Goal: Task Accomplishment & Management: Manage account settings

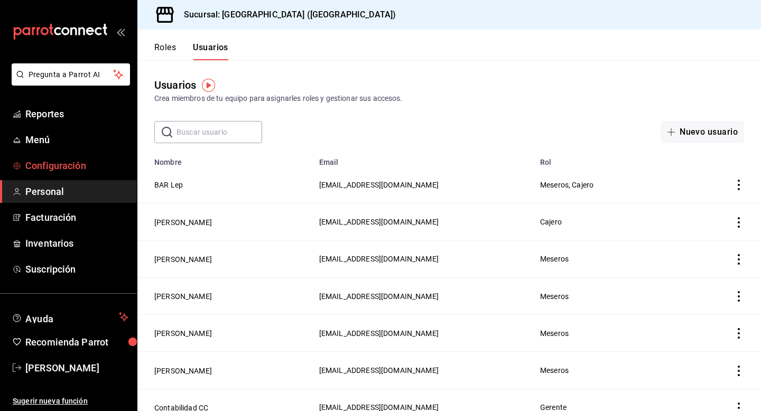
click at [41, 161] on span "Configuración" at bounding box center [76, 165] width 103 height 14
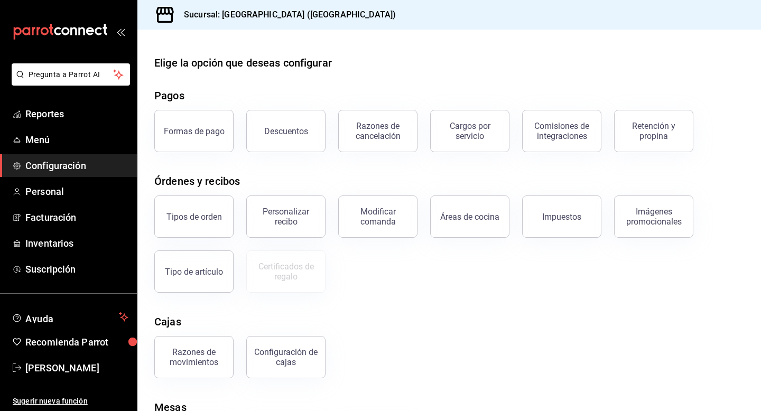
scroll to position [70, 0]
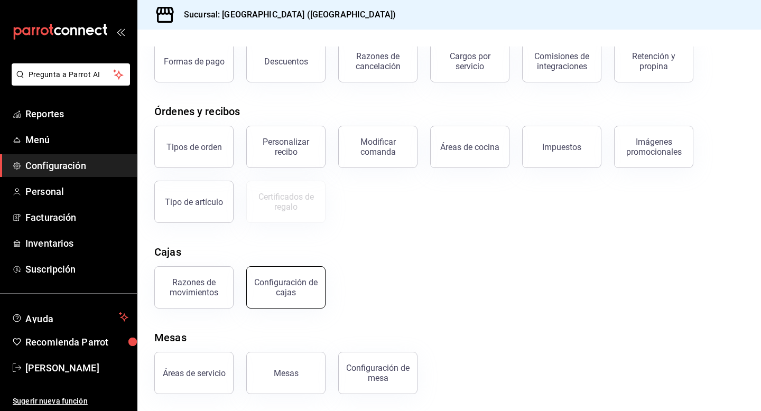
click at [306, 284] on div "Configuración de cajas" at bounding box center [286, 287] width 66 height 20
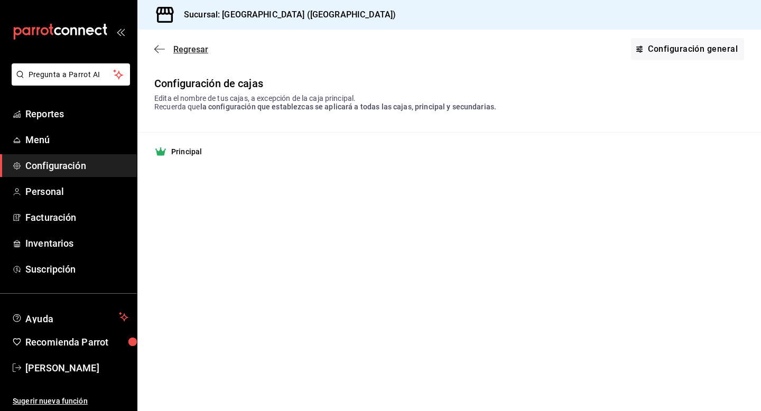
click at [180, 46] on span "Regresar" at bounding box center [190, 49] width 35 height 10
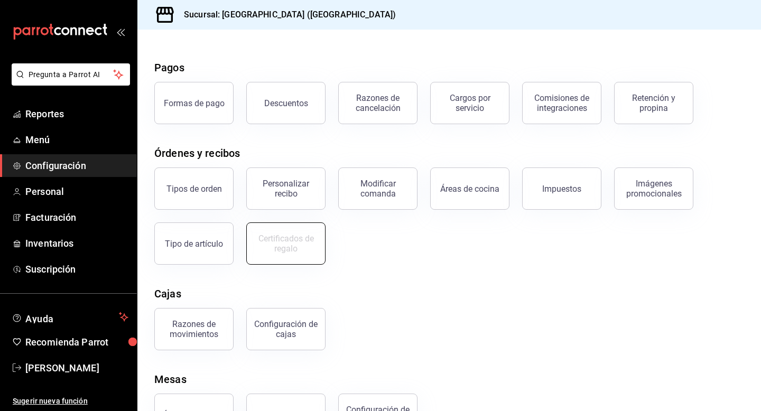
scroll to position [70, 0]
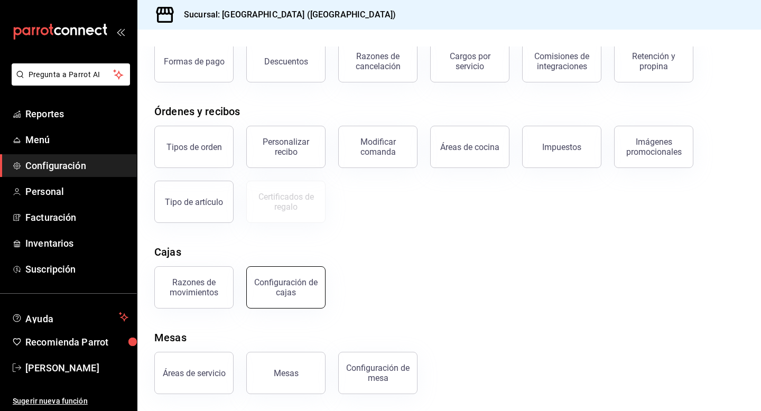
click at [311, 281] on div "Configuración de cajas" at bounding box center [286, 287] width 66 height 20
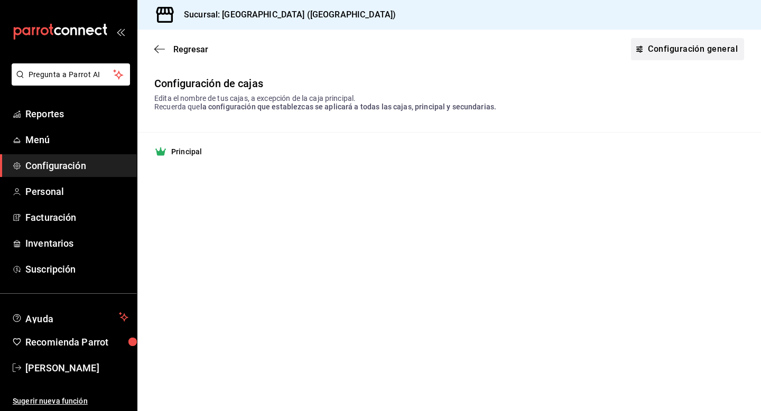
click at [661, 47] on link "Configuración general" at bounding box center [687, 49] width 113 height 22
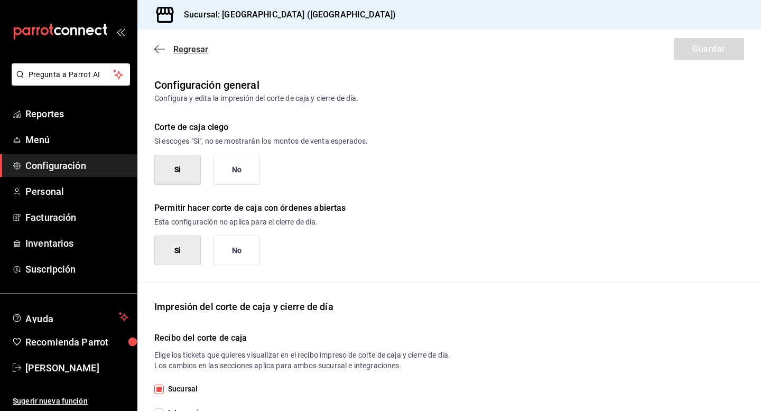
click at [163, 45] on icon "button" at bounding box center [159, 49] width 11 height 10
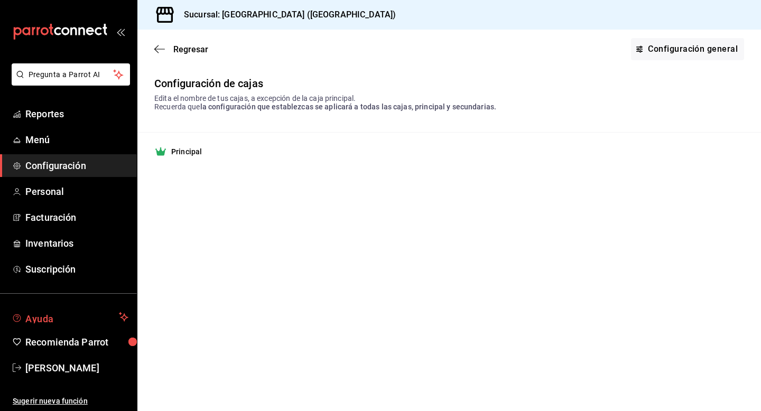
click at [62, 321] on span "Ayuda" at bounding box center [69, 317] width 89 height 13
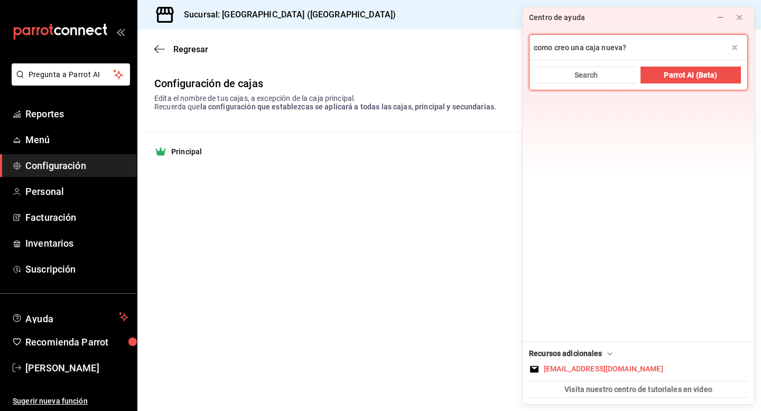
type input "como creo una caja nueva?"
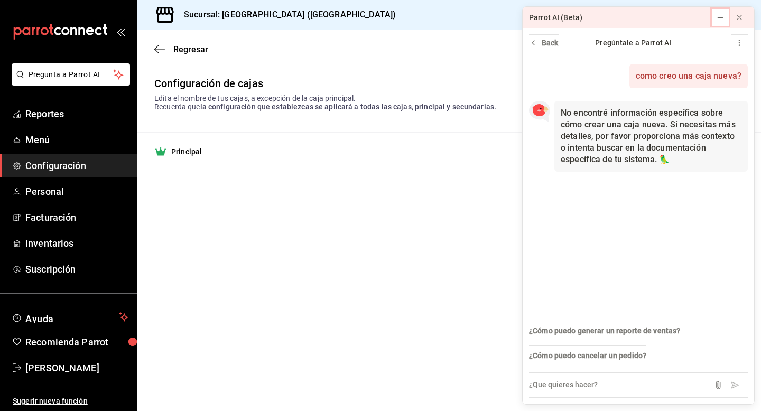
click at [724, 21] on icon at bounding box center [720, 17] width 8 height 8
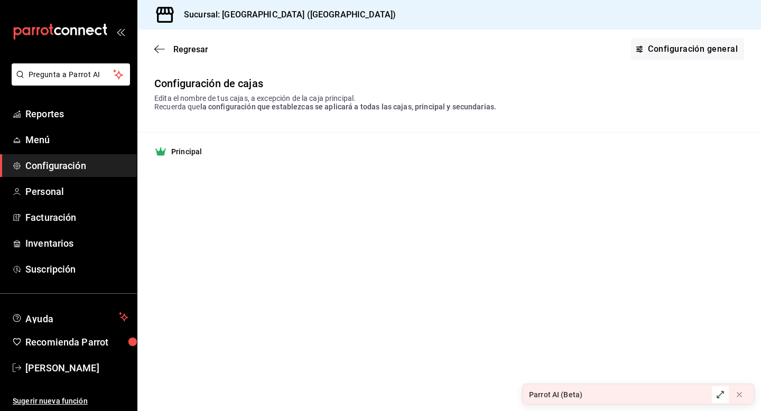
click at [191, 155] on strong "Principal" at bounding box center [186, 151] width 31 height 11
click at [172, 152] on strong "Principal" at bounding box center [186, 151] width 31 height 11
click at [67, 167] on span "Configuración" at bounding box center [76, 165] width 103 height 14
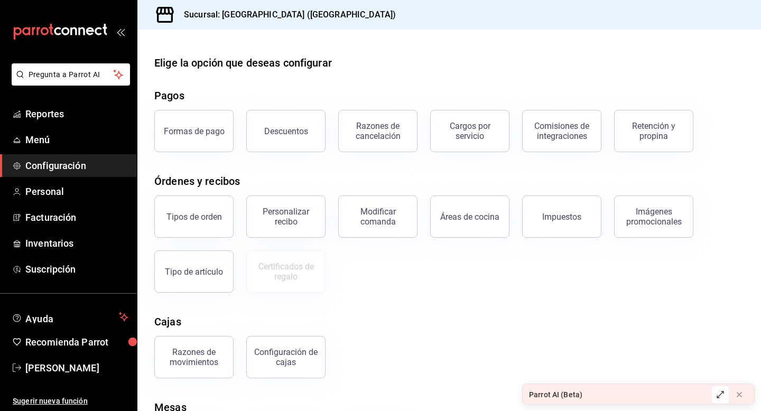
scroll to position [70, 0]
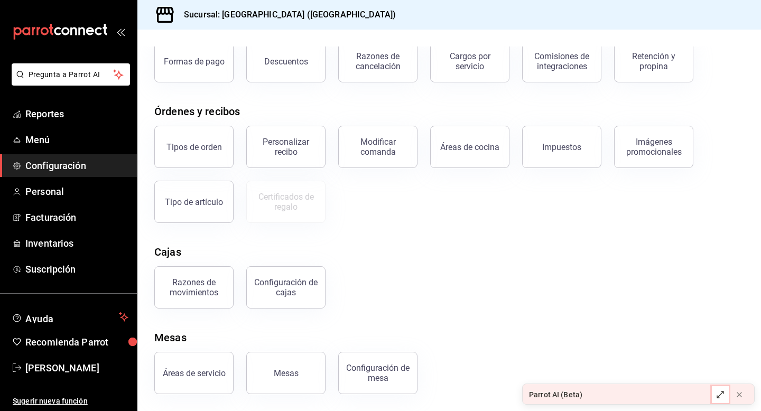
click at [720, 397] on icon at bounding box center [720, 394] width 8 height 8
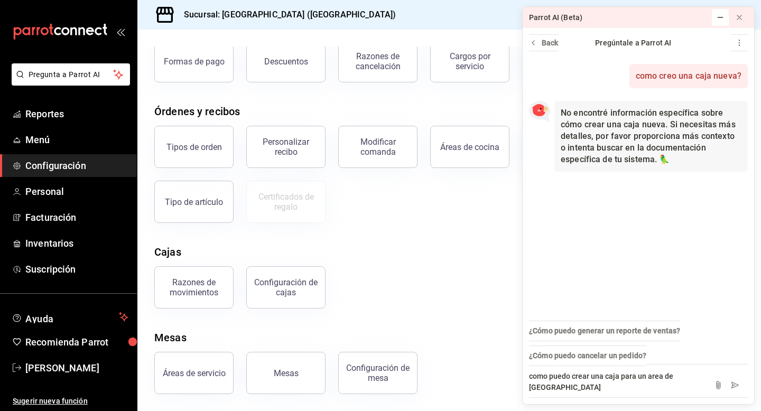
type textarea "como puedo crear una caja para un area de [GEOGRAPHIC_DATA]?"
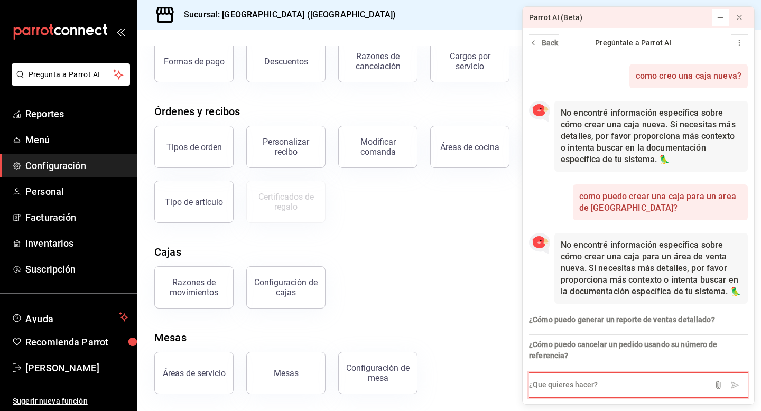
scroll to position [4, 0]
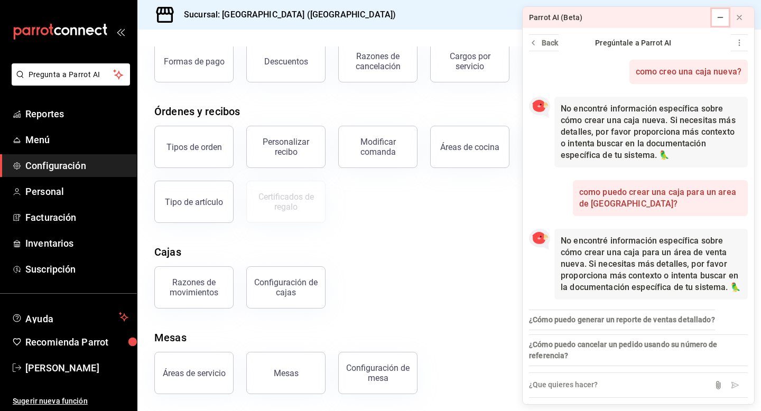
click at [721, 14] on icon at bounding box center [720, 17] width 8 height 8
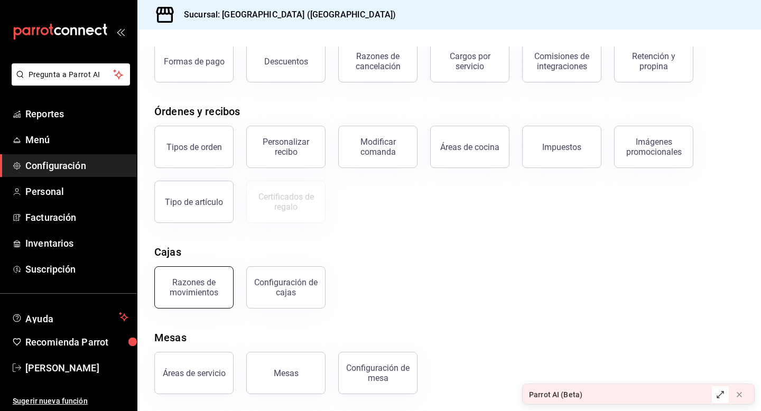
click at [183, 299] on button "Razones de movimientos" at bounding box center [193, 287] width 79 height 42
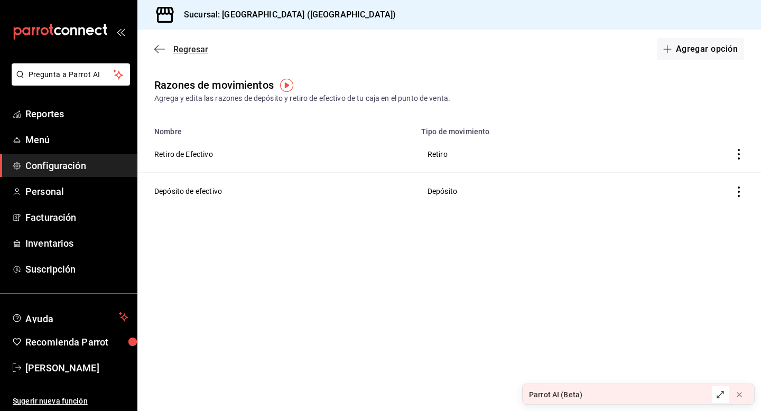
click at [184, 52] on span "Regresar" at bounding box center [190, 49] width 35 height 10
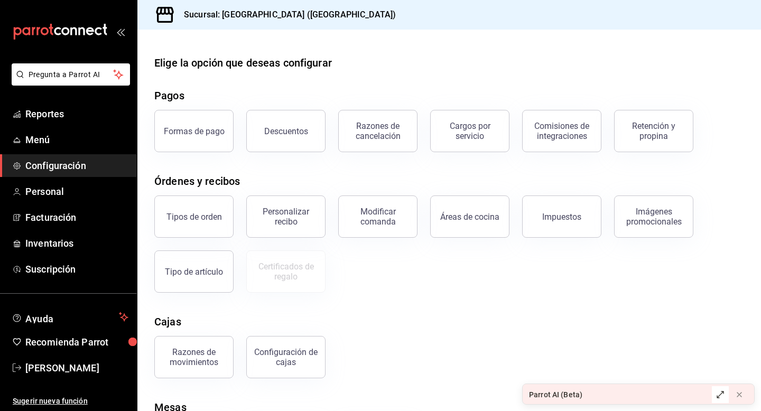
scroll to position [70, 0]
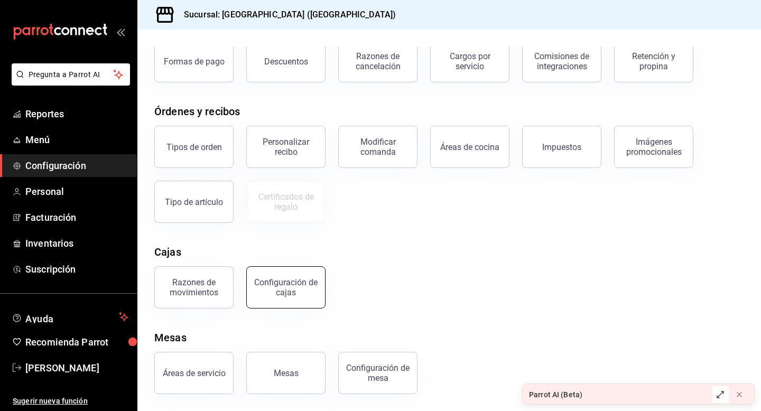
click at [307, 281] on div "Configuración de cajas" at bounding box center [286, 287] width 66 height 20
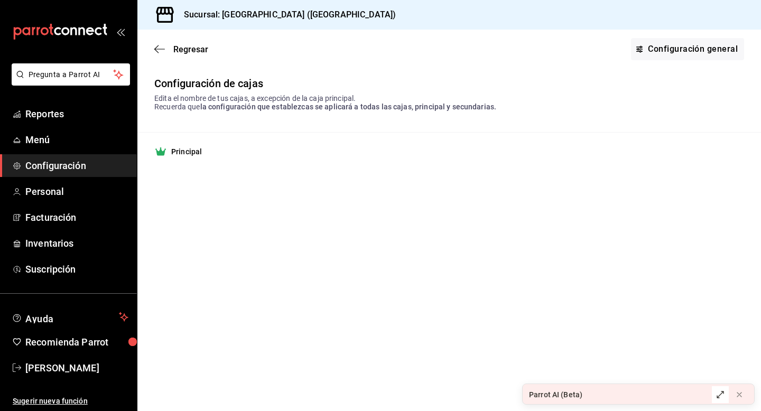
click at [95, 167] on span "Configuración" at bounding box center [76, 165] width 103 height 14
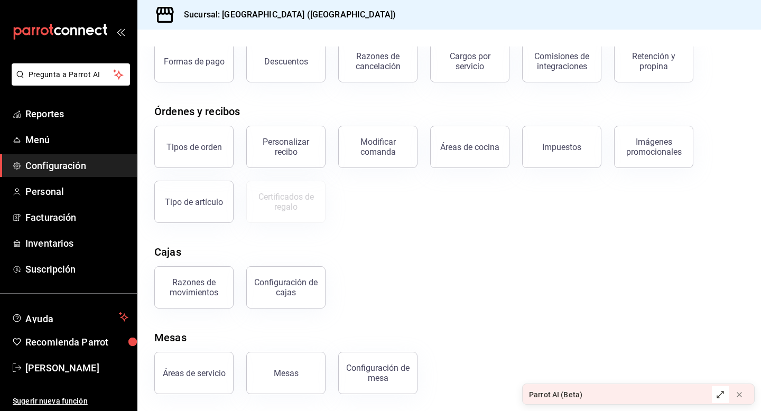
scroll to position [69, 0]
click at [299, 297] on button "Configuración de cajas" at bounding box center [285, 288] width 79 height 42
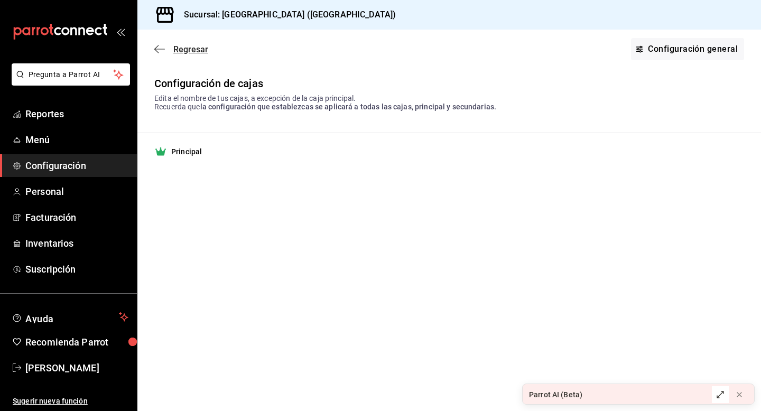
click at [165, 50] on span "Regresar" at bounding box center [181, 49] width 54 height 10
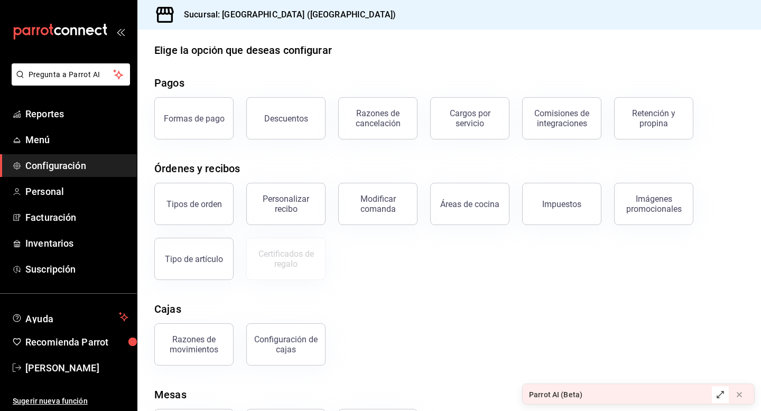
scroll to position [4, 0]
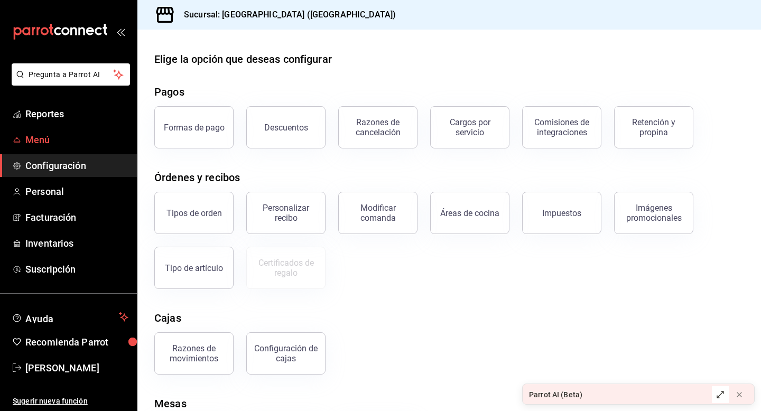
click at [67, 140] on span "Menú" at bounding box center [76, 140] width 103 height 14
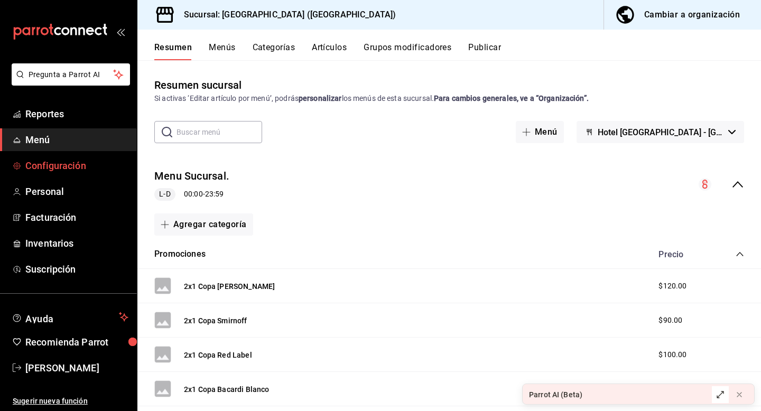
click at [81, 168] on span "Configuración" at bounding box center [76, 165] width 103 height 14
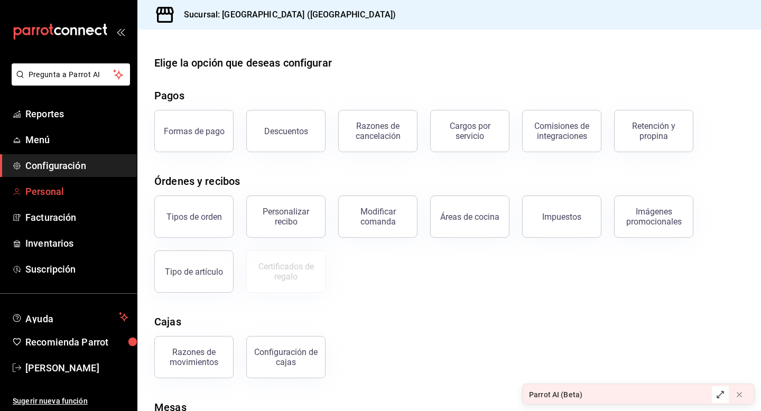
click at [51, 200] on link "Personal" at bounding box center [68, 191] width 137 height 23
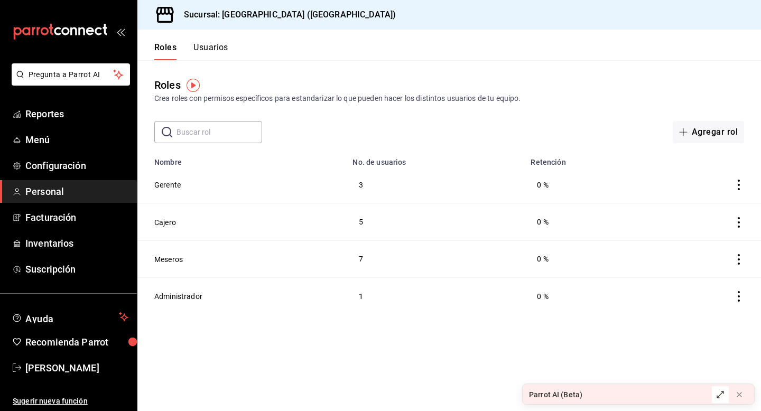
click at [219, 52] on button "Usuarios" at bounding box center [210, 51] width 35 height 18
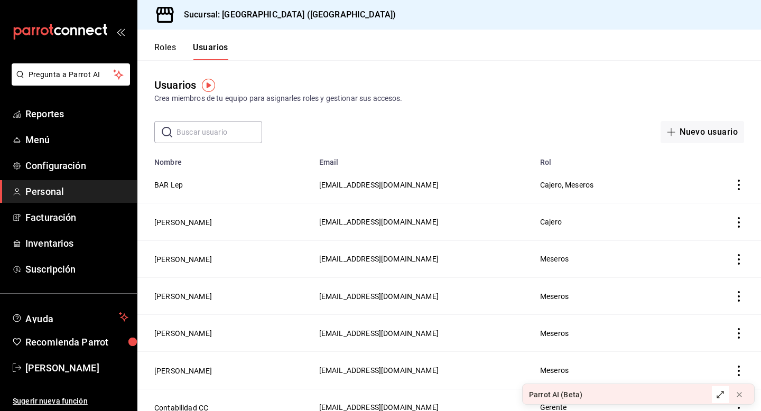
click at [736, 183] on icon "actions" at bounding box center [738, 185] width 11 height 11
click at [433, 183] on div at bounding box center [380, 205] width 761 height 411
click at [168, 184] on button "BAR Lep" at bounding box center [168, 185] width 29 height 11
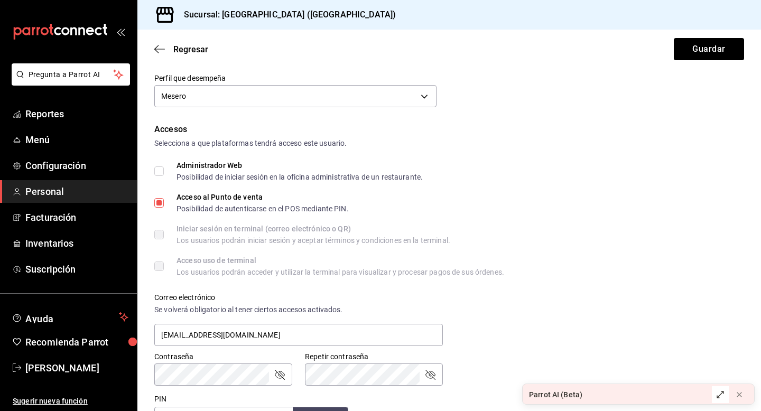
scroll to position [226, 0]
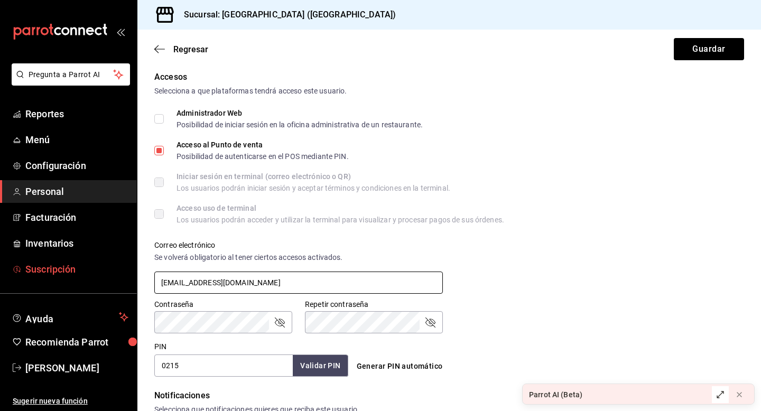
drag, startPoint x: 349, startPoint y: 285, endPoint x: 117, endPoint y: 272, distance: 232.9
click at [117, 272] on div "Pregunta a Parrot AI Reportes Menú Configuración Personal Facturación Inventari…" at bounding box center [380, 205] width 761 height 411
paste input "[EMAIL_ADDRESS][DOMAIN_NAME]"
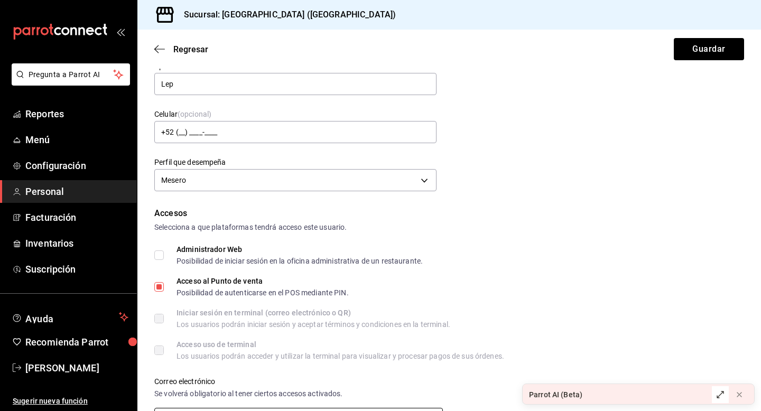
scroll to position [85, 0]
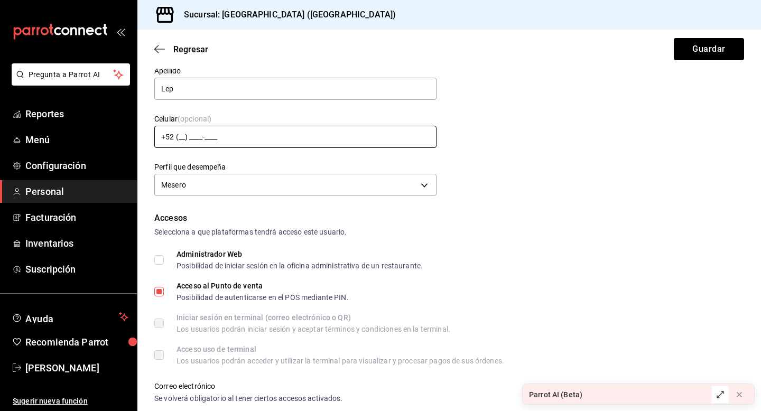
type input "[EMAIL_ADDRESS][DOMAIN_NAME]"
click at [268, 138] on input "+52 (__) ____-____" at bounding box center [295, 137] width 282 height 22
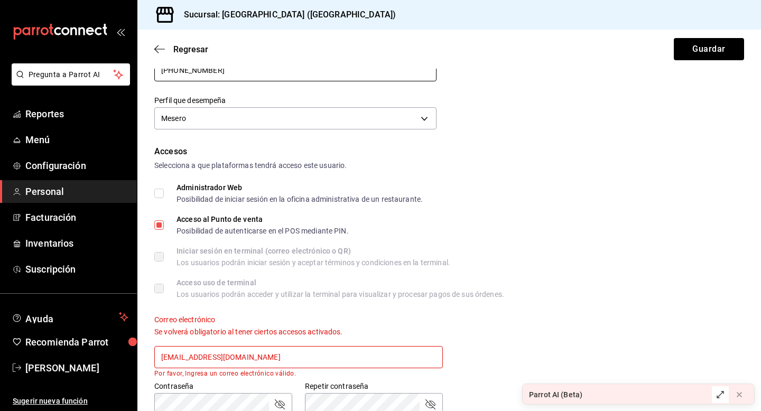
scroll to position [165, 0]
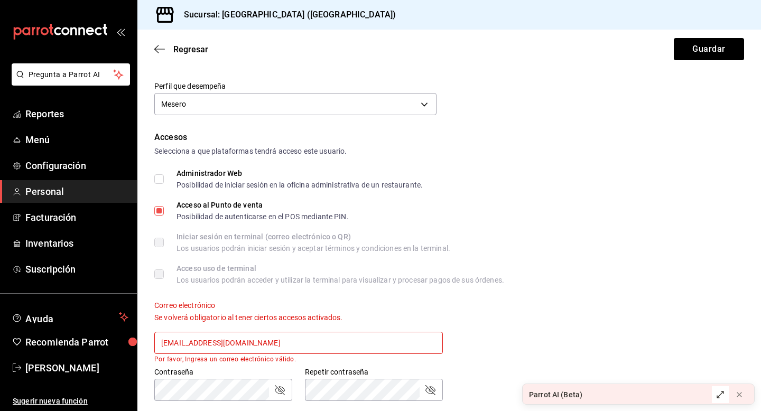
type input "[PHONE_NUMBER]"
click at [163, 180] on input "Administrador Web Posibilidad de iniciar sesión en la oficina administrativa de…" at bounding box center [159, 179] width 10 height 10
checkbox input "true"
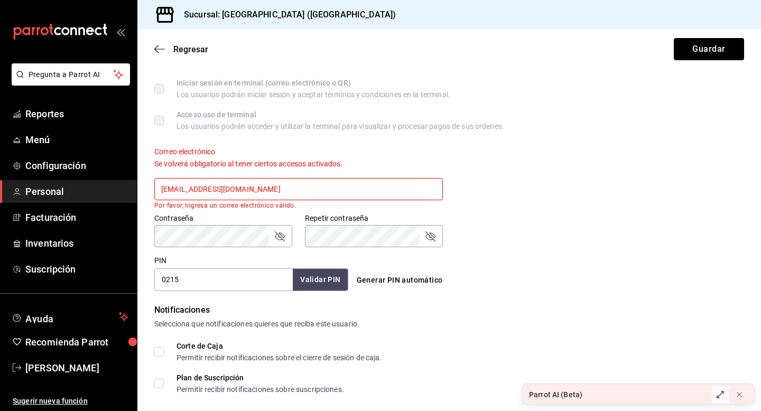
scroll to position [327, 0]
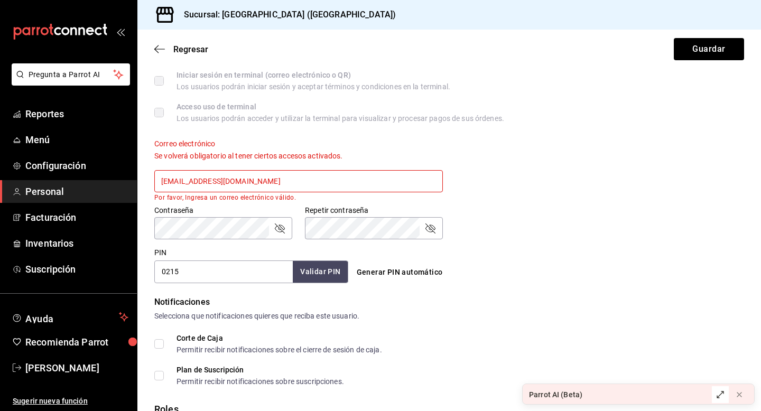
click at [427, 237] on div "Repetir contraseña" at bounding box center [374, 228] width 138 height 22
click at [719, 51] on button "Guardar" at bounding box center [709, 49] width 70 height 22
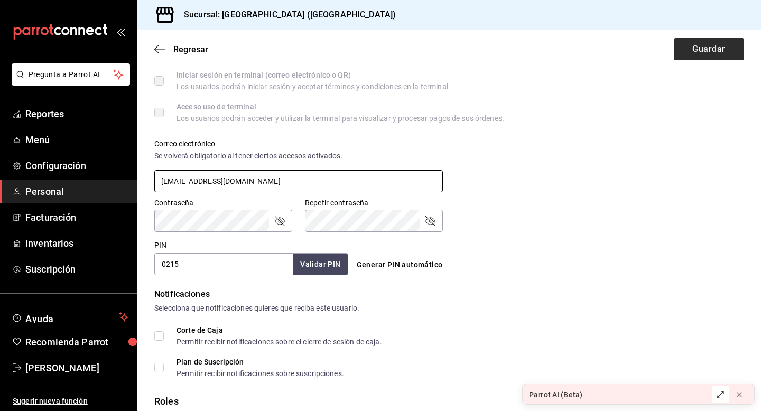
type input "[EMAIL_ADDRESS][DOMAIN_NAME]"
click at [695, 46] on button "Guardar" at bounding box center [709, 49] width 70 height 22
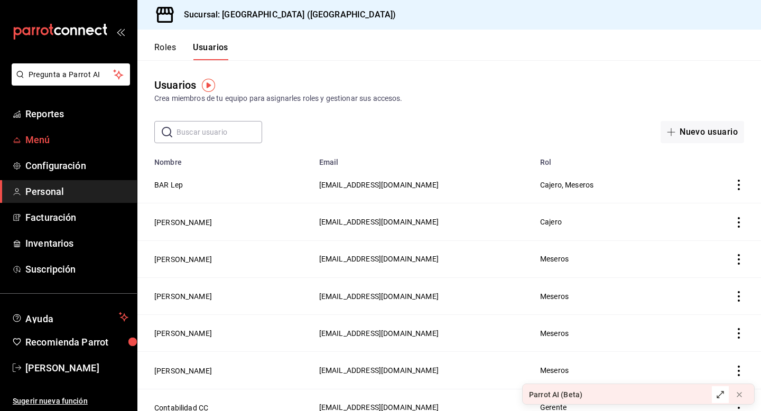
click at [52, 134] on span "Menú" at bounding box center [76, 140] width 103 height 14
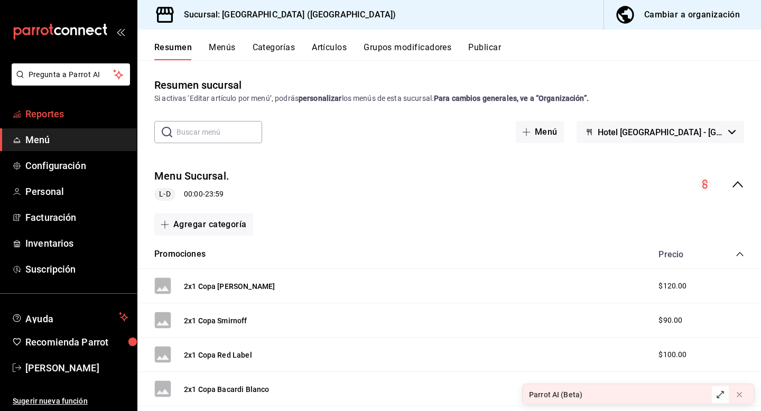
click at [64, 111] on span "Reportes" at bounding box center [76, 114] width 103 height 14
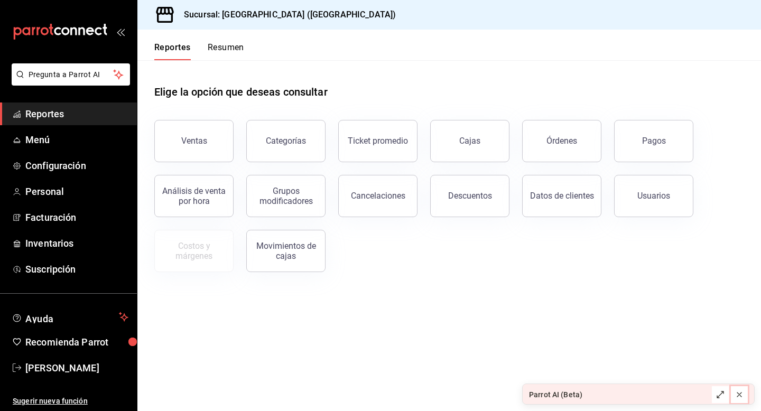
click at [736, 390] on icon at bounding box center [739, 394] width 8 height 8
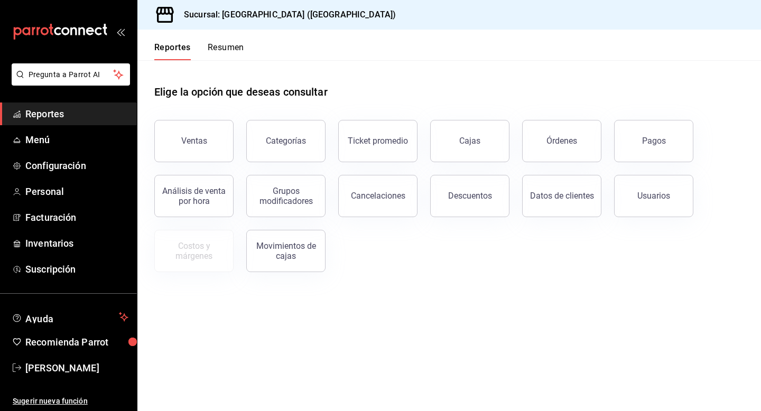
click at [219, 44] on button "Resumen" at bounding box center [226, 51] width 36 height 18
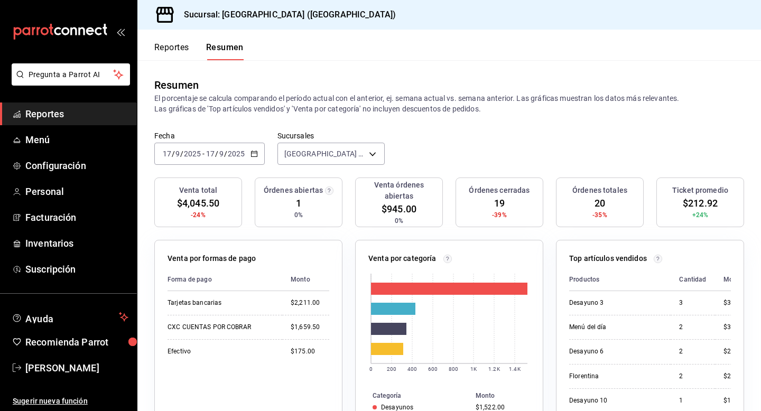
click at [173, 44] on button "Reportes" at bounding box center [171, 51] width 35 height 18
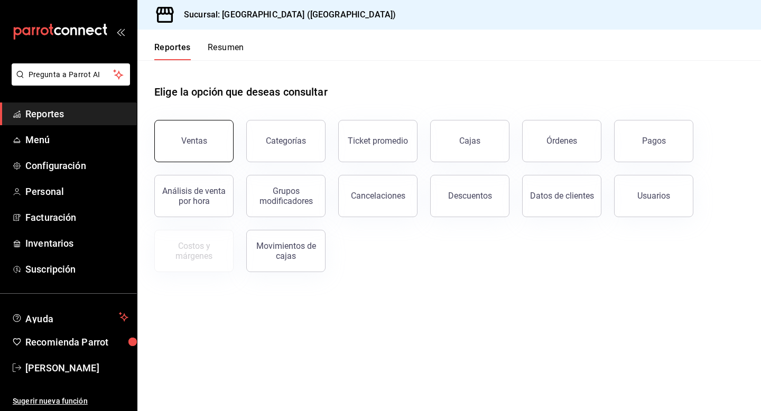
click at [212, 133] on button "Ventas" at bounding box center [193, 141] width 79 height 42
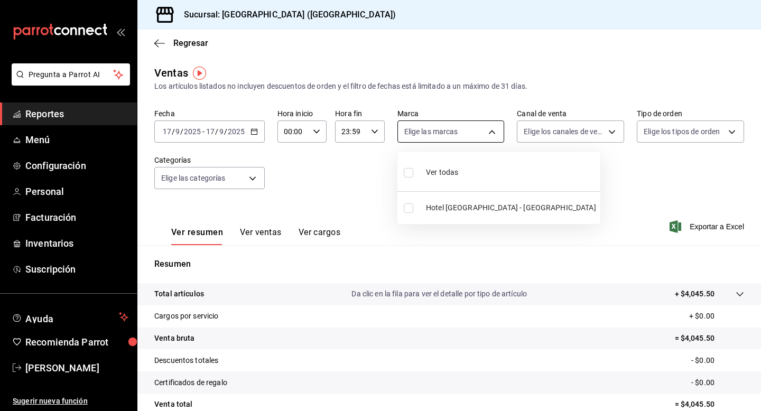
click at [457, 128] on body "Pregunta a Parrot AI Reportes Menú Configuración Personal Facturación Inventari…" at bounding box center [380, 205] width 761 height 411
click at [568, 181] on div at bounding box center [380, 205] width 761 height 411
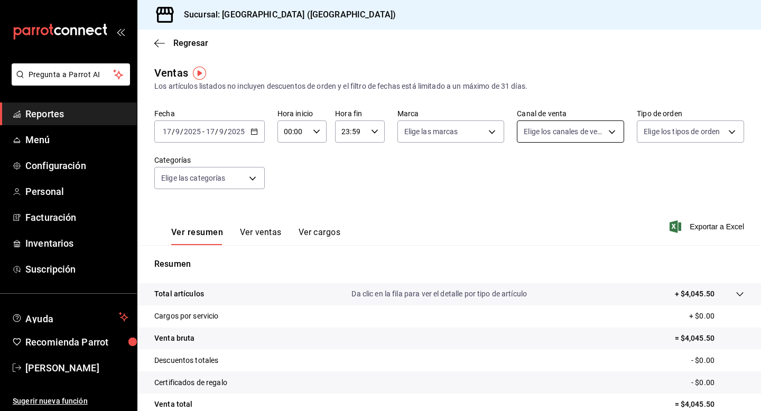
click at [585, 127] on body "Pregunta a Parrot AI Reportes Menú Configuración Personal Facturación Inventari…" at bounding box center [380, 205] width 761 height 411
click at [660, 177] on div at bounding box center [380, 205] width 761 height 411
click at [67, 117] on span "Reportes" at bounding box center [76, 114] width 103 height 14
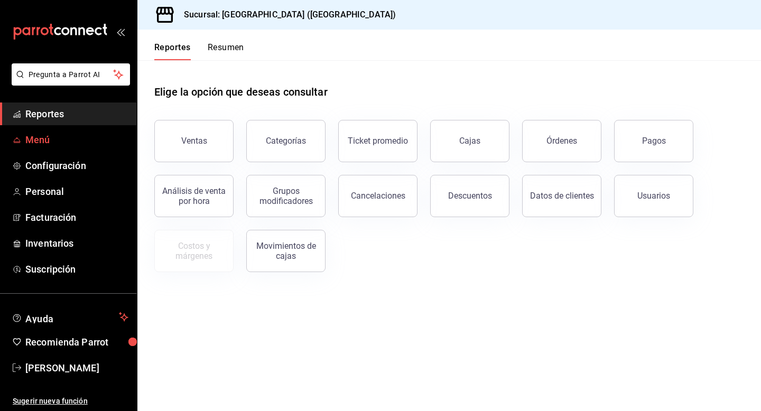
click at [48, 132] on link "Menú" at bounding box center [68, 139] width 137 height 23
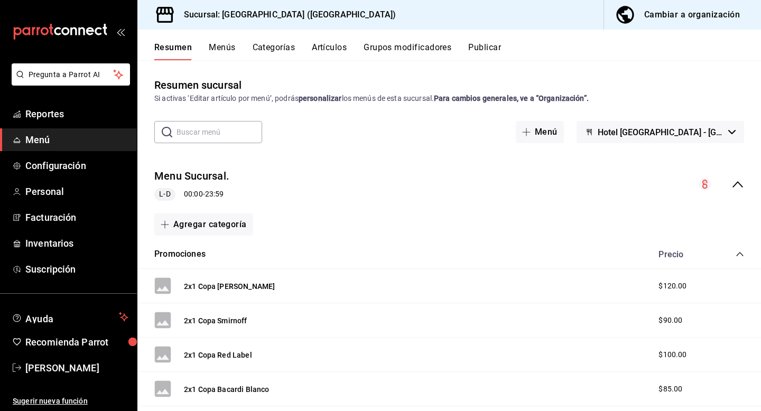
click at [742, 182] on icon "collapse-menu-row" at bounding box center [737, 184] width 13 height 13
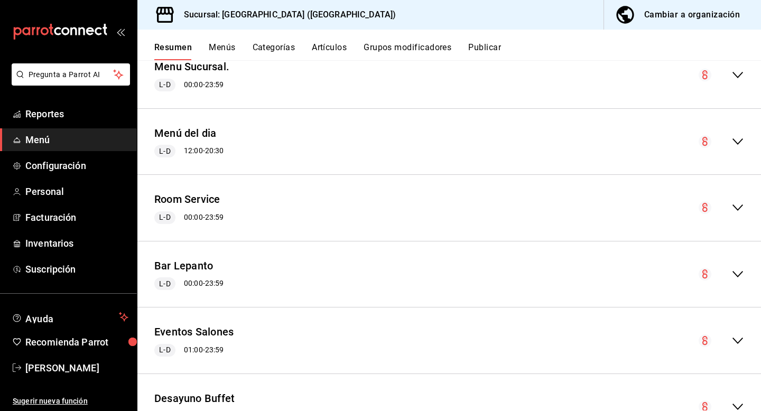
scroll to position [107, 0]
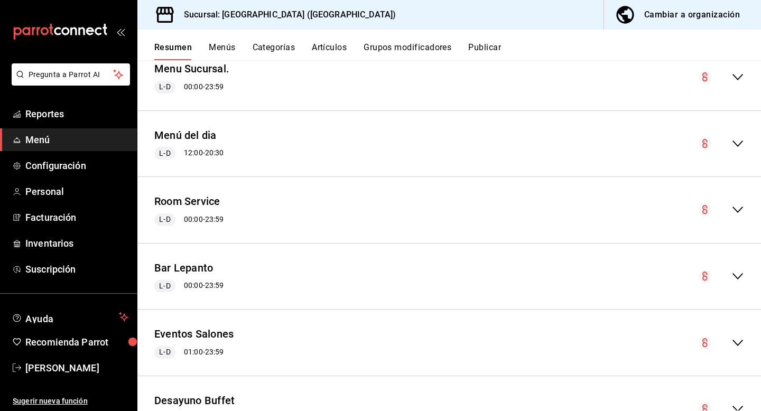
click at [740, 282] on icon "collapse-menu-row" at bounding box center [737, 276] width 13 height 13
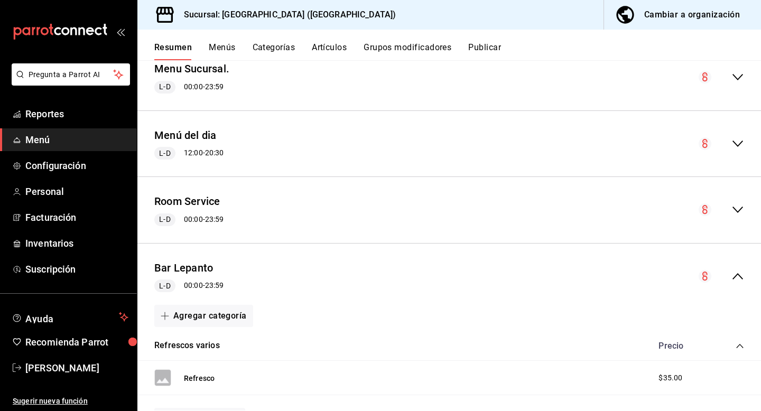
click at [283, 43] on button "Categorías" at bounding box center [274, 51] width 43 height 18
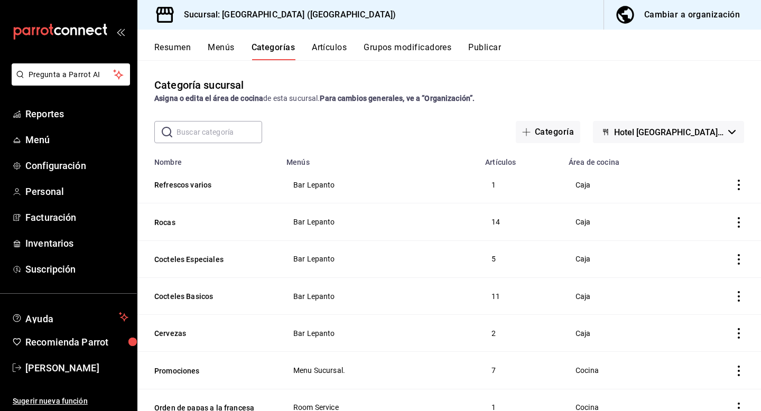
click at [331, 43] on button "Artículos" at bounding box center [329, 51] width 35 height 18
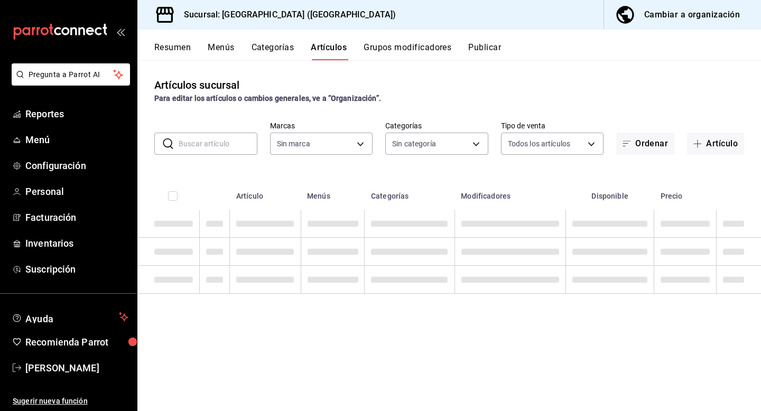
type input "78876d7d-d969-4c97-957f-d97bcaf374a8"
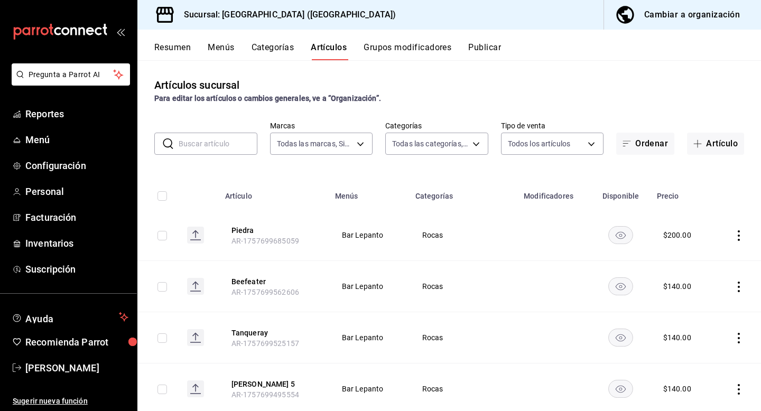
type input "9760281f-81ad-46c3-b9c0-be0c0613a977,ac4e71ac-81c4-4907-870b-e8ecc1dcb773,15b44…"
click at [410, 47] on button "Grupos modificadores" at bounding box center [407, 51] width 88 height 18
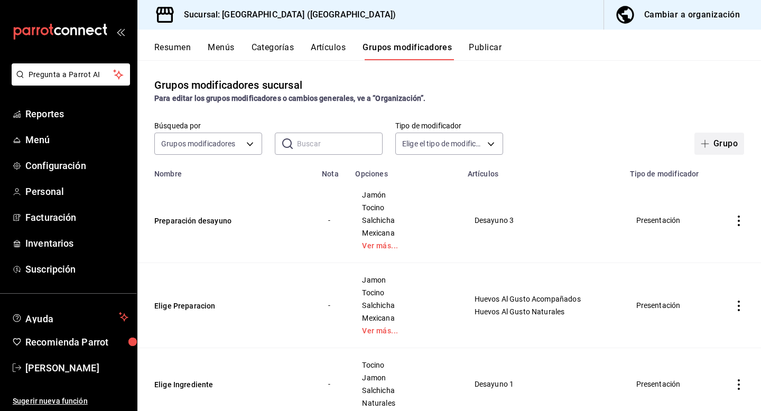
click at [711, 138] on button "Grupo" at bounding box center [719, 144] width 50 height 22
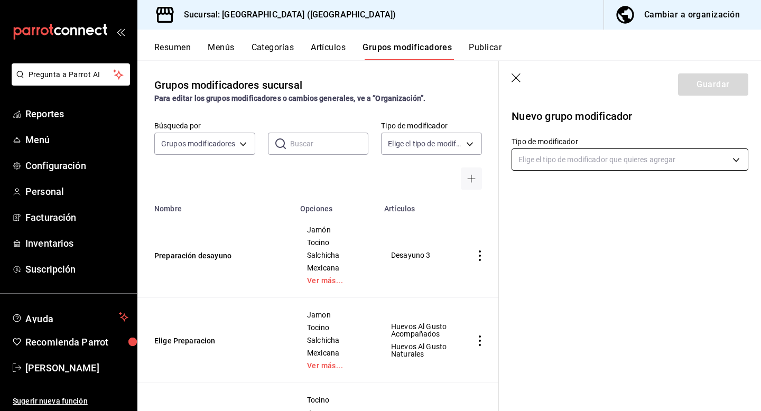
click at [627, 161] on body "Pregunta a Parrot AI Reportes Menú Configuración Personal Facturación Inventari…" at bounding box center [380, 205] width 761 height 411
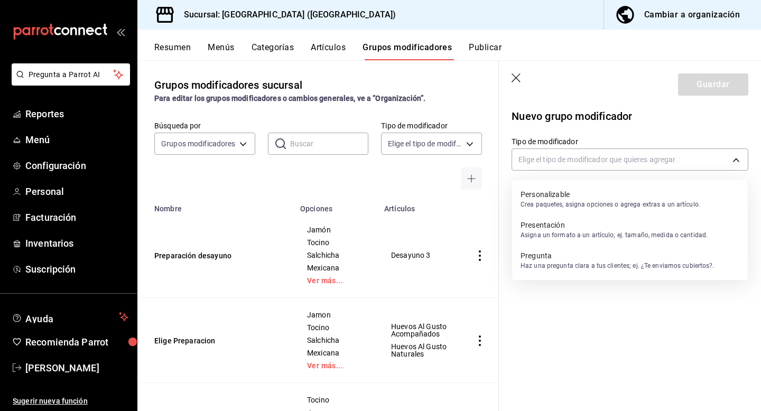
click at [720, 260] on li "Pregunta Haz una pregunta clara a tus clientes; ej. ¿Te enviamos cubiertos?." at bounding box center [630, 260] width 236 height 31
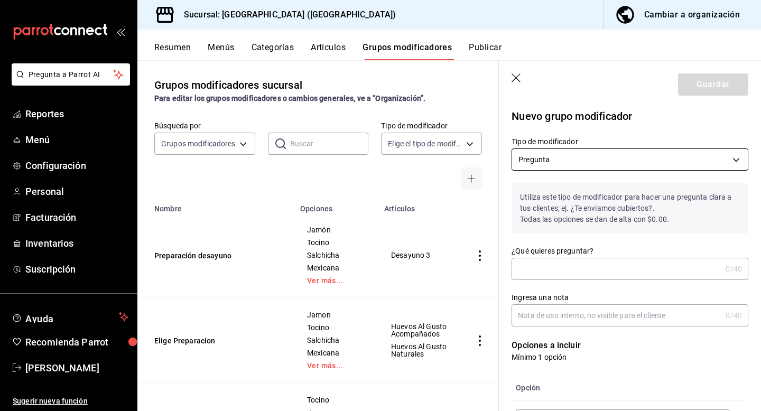
click at [618, 163] on body "Pregunta a Parrot AI Reportes Menú Configuración Personal Facturación Inventari…" at bounding box center [380, 205] width 761 height 411
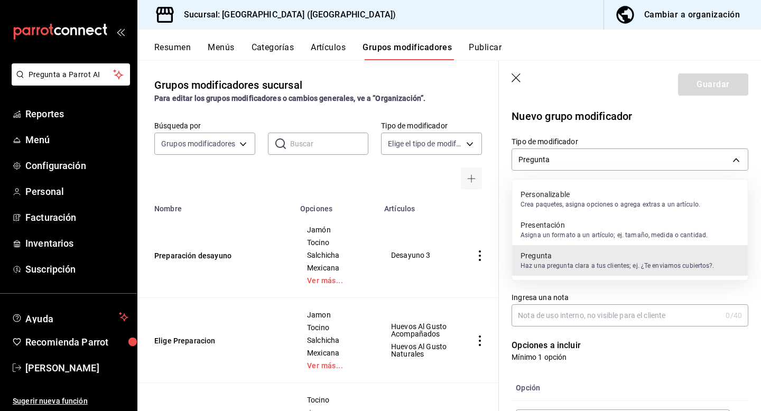
click at [578, 193] on p "Personalizable" at bounding box center [610, 194] width 180 height 11
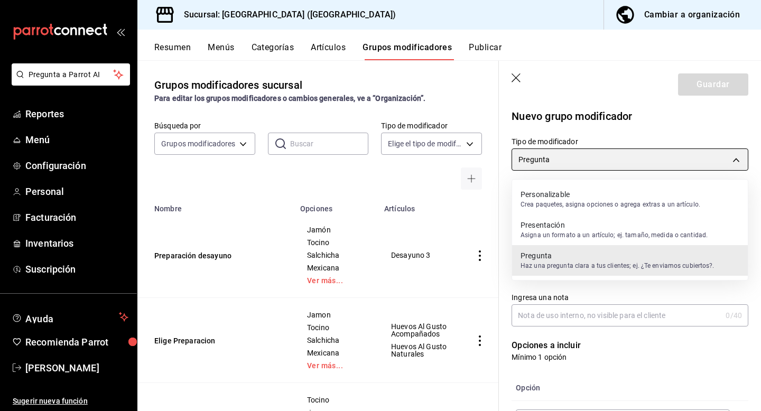
type input "CUSTOMIZABLE"
checkbox input "false"
type input "0"
type input "1758153719272"
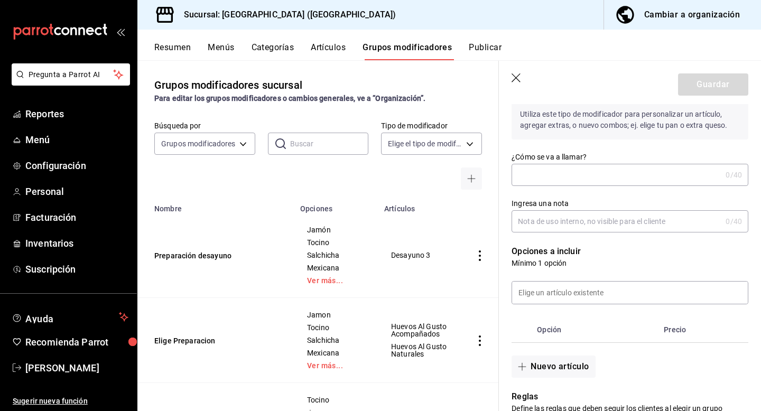
scroll to position [132, 0]
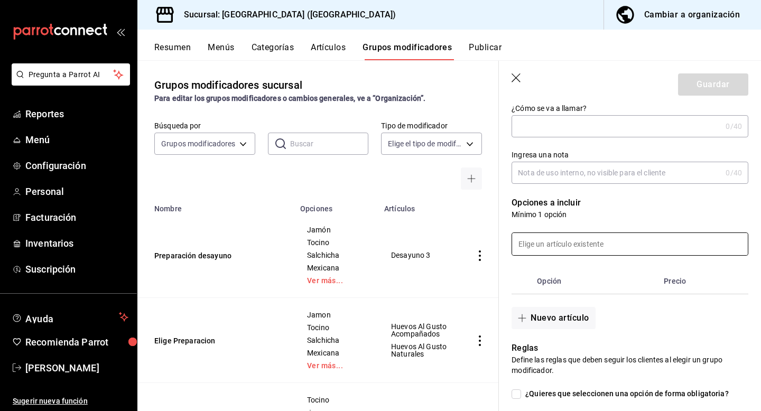
click at [603, 241] on input at bounding box center [630, 244] width 236 height 22
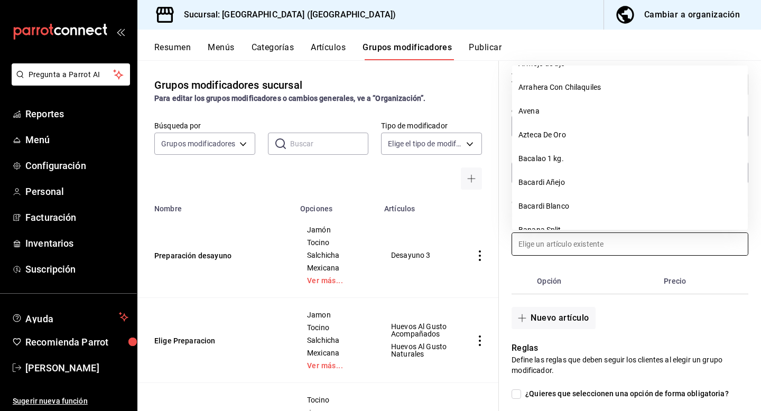
scroll to position [532, 0]
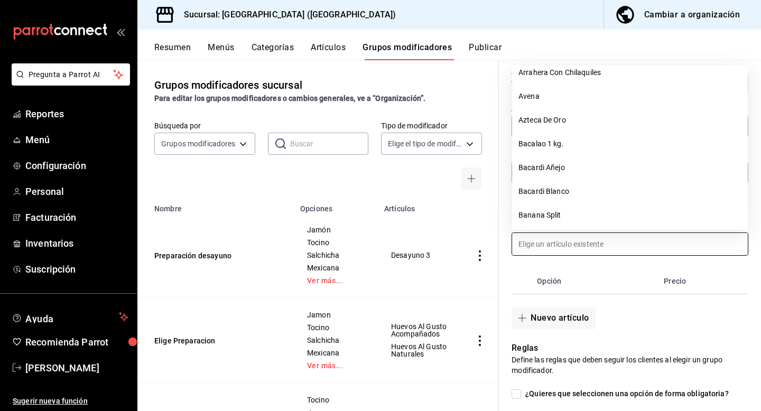
click at [732, 304] on div "Nuevo artículo" at bounding box center [623, 311] width 249 height 35
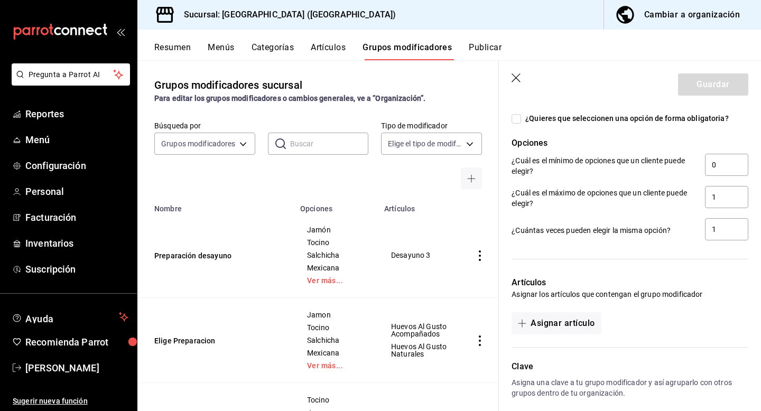
scroll to position [406, 0]
click at [515, 72] on header "Guardar" at bounding box center [630, 82] width 262 height 43
click at [515, 82] on icon "button" at bounding box center [516, 78] width 11 height 11
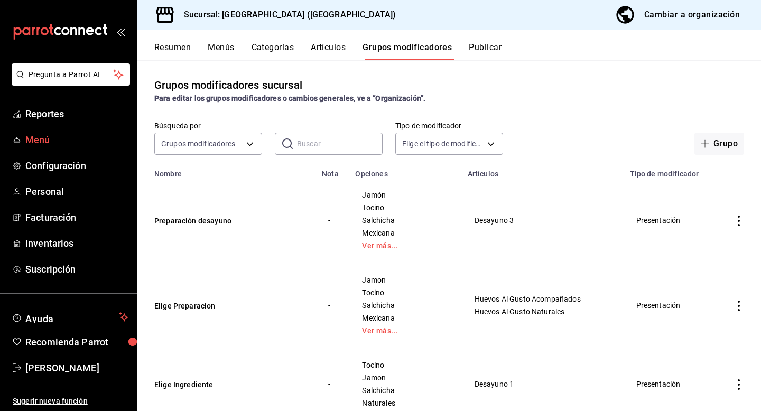
click at [43, 138] on span "Menú" at bounding box center [76, 140] width 103 height 14
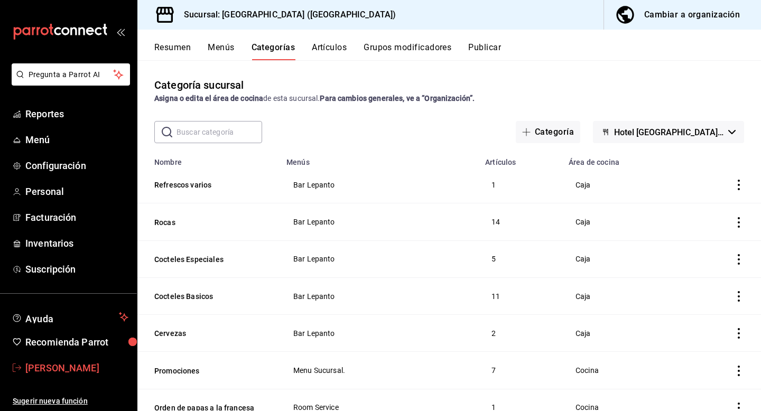
click at [53, 365] on span "[PERSON_NAME]" at bounding box center [76, 368] width 103 height 14
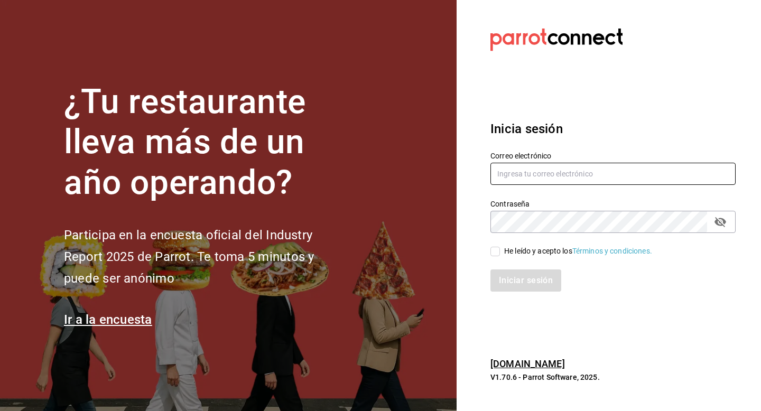
click at [506, 170] on input "text" at bounding box center [612, 174] width 245 height 22
type input "[EMAIL_ADDRESS][DOMAIN_NAME]"
click at [499, 249] on input "He leído y acepto los Términos y condiciones." at bounding box center [495, 252] width 10 height 10
checkbox input "true"
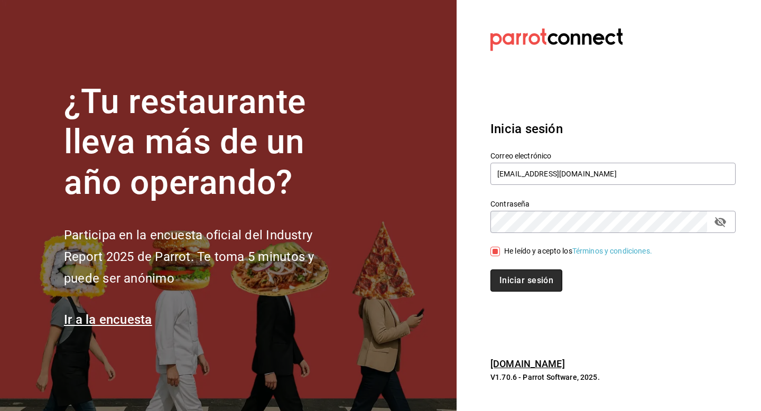
click at [518, 277] on button "Iniciar sesión" at bounding box center [526, 280] width 72 height 22
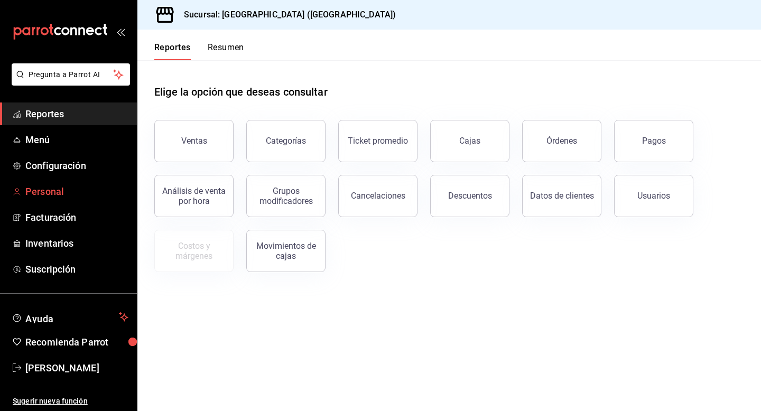
click at [59, 191] on span "Personal" at bounding box center [76, 191] width 103 height 14
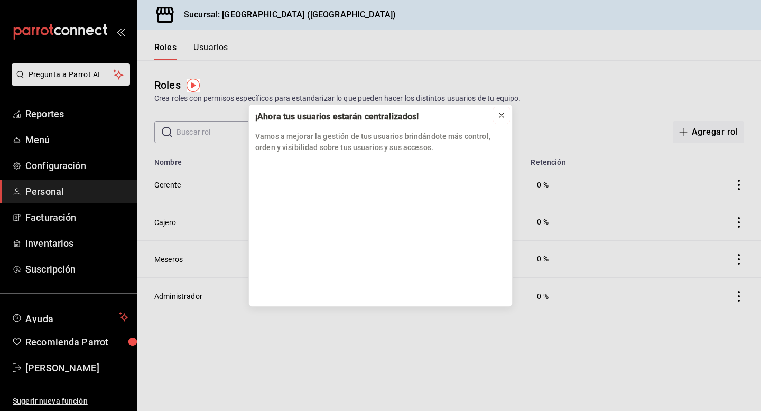
click at [500, 114] on icon at bounding box center [501, 115] width 4 height 4
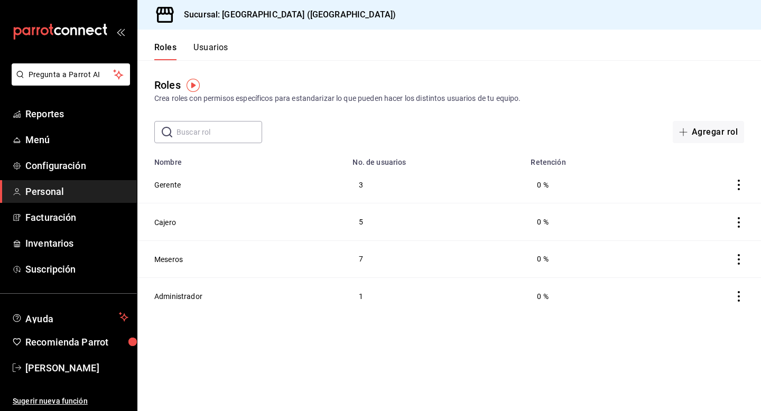
click at [209, 45] on button "Usuarios" at bounding box center [210, 51] width 35 height 18
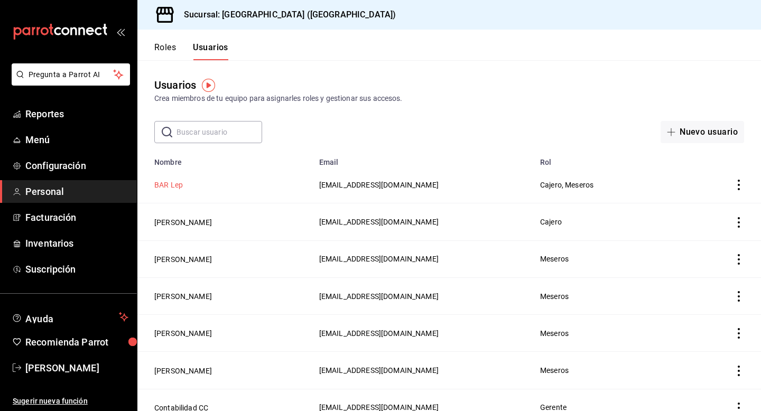
click at [163, 184] on button "BAR Lep" at bounding box center [168, 185] width 29 height 11
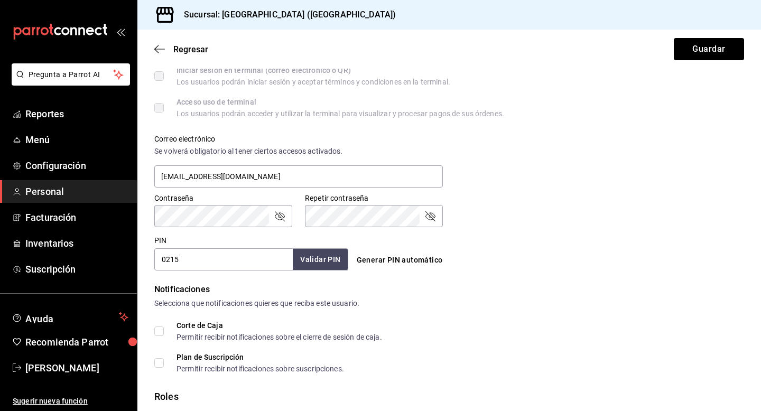
scroll to position [463, 0]
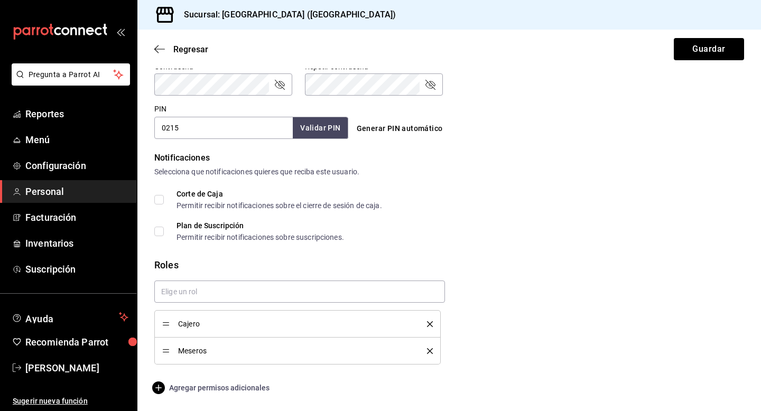
click at [235, 390] on span "Agregar permisos adicionales" at bounding box center [211, 387] width 115 height 13
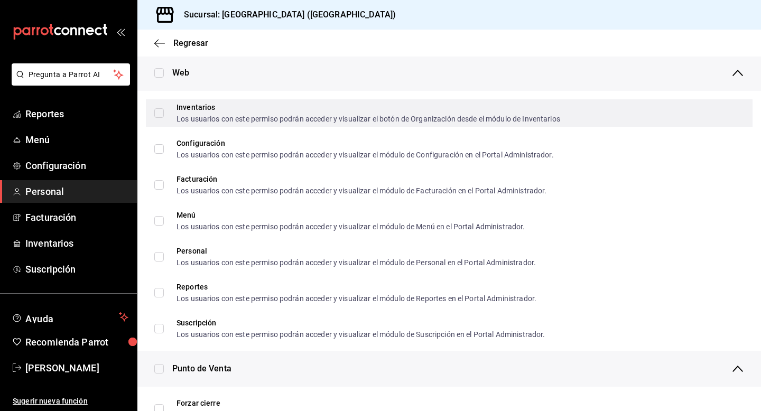
click at [164, 112] on span "Inventarios Los usuarios con este permiso podrán acceder y visualizar el botón …" at bounding box center [362, 113] width 396 height 19
click at [164, 112] on input "Inventarios Los usuarios con este permiso podrán acceder y visualizar el botón …" at bounding box center [159, 113] width 10 height 10
click at [157, 108] on input "Inventarios Los usuarios con este permiso podrán acceder y visualizar el botón …" at bounding box center [159, 113] width 10 height 10
checkbox input "true"
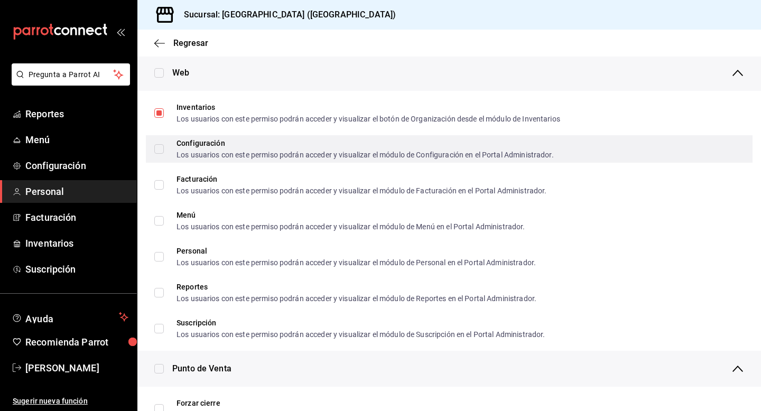
click at [158, 146] on input "Configuración Los usuarios con este permiso podrán acceder y visualizar el módu…" at bounding box center [159, 149] width 10 height 10
checkbox input "true"
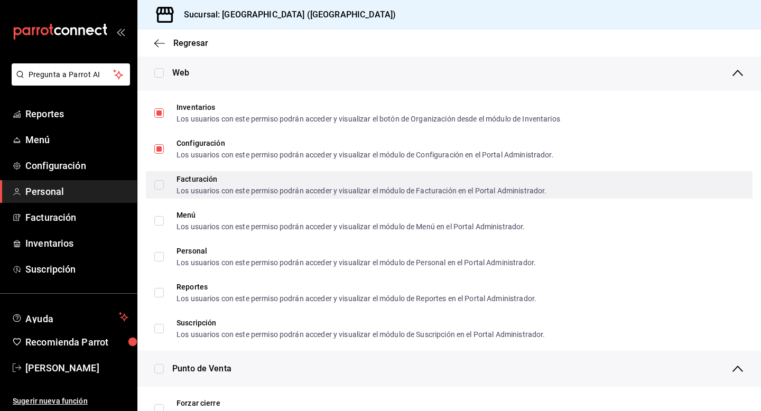
click at [159, 184] on input "Facturación Los usuarios con este permiso podrán acceder y visualizar el módulo…" at bounding box center [159, 185] width 10 height 10
checkbox input "true"
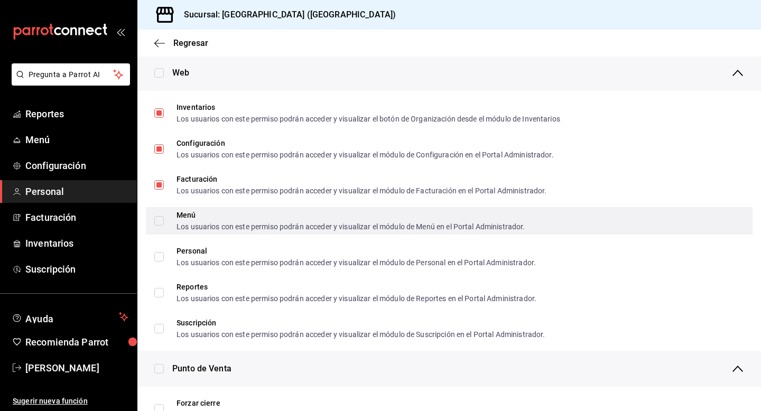
click at [159, 216] on input "Menú Los usuarios con este permiso podrán acceder y visualizar el módulo de Men…" at bounding box center [159, 221] width 10 height 10
checkbox input "true"
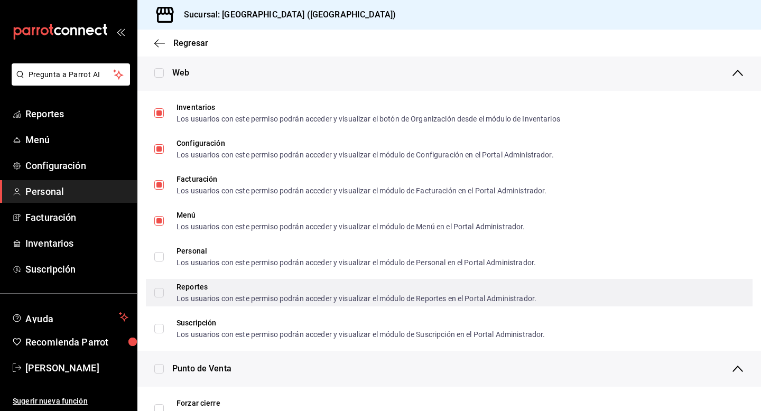
click at [156, 293] on input "Reportes Los usuarios con este permiso podrán acceder y visualizar el módulo de…" at bounding box center [159, 293] width 10 height 10
checkbox input "true"
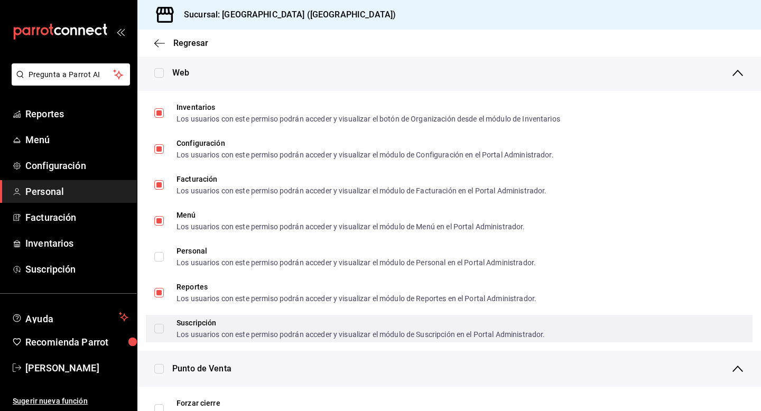
click at [163, 330] on input "Suscripción Los usuarios con este permiso podrán acceder y visualizar el módulo…" at bounding box center [159, 329] width 10 height 10
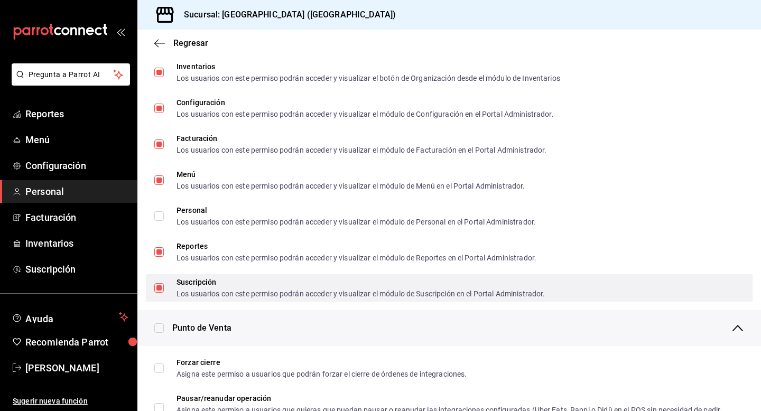
scroll to position [505, 0]
click at [160, 285] on input "Suscripción Los usuarios con este permiso podrán acceder y visualizar el módulo…" at bounding box center [159, 288] width 10 height 10
checkbox input "false"
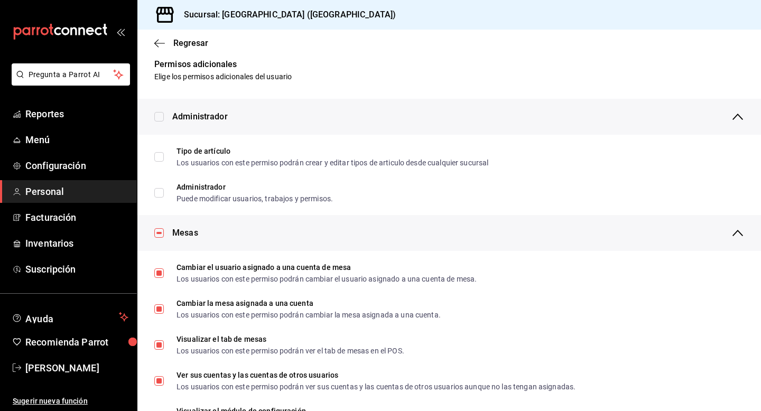
scroll to position [0, 0]
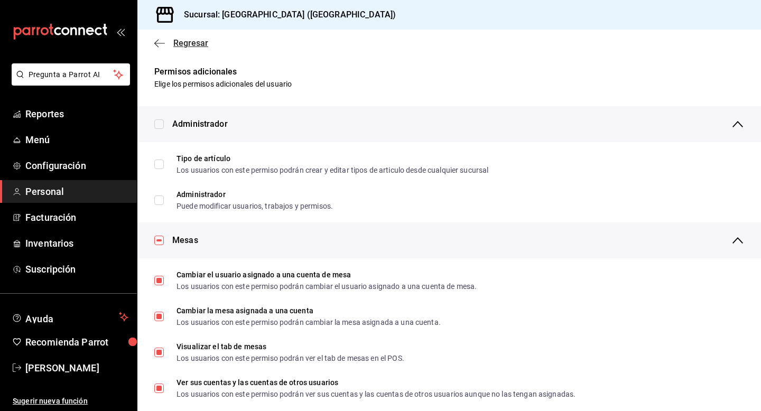
click at [192, 40] on span "Regresar" at bounding box center [190, 43] width 35 height 10
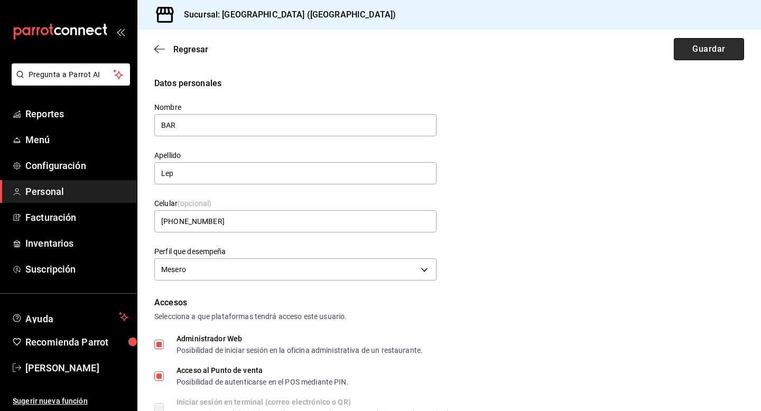
click at [713, 41] on button "Guardar" at bounding box center [709, 49] width 70 height 22
